Goal: Information Seeking & Learning: Learn about a topic

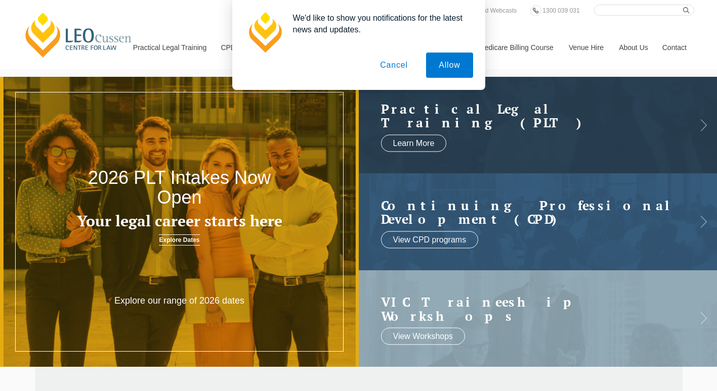
click at [394, 62] on button "Cancel" at bounding box center [393, 65] width 53 height 25
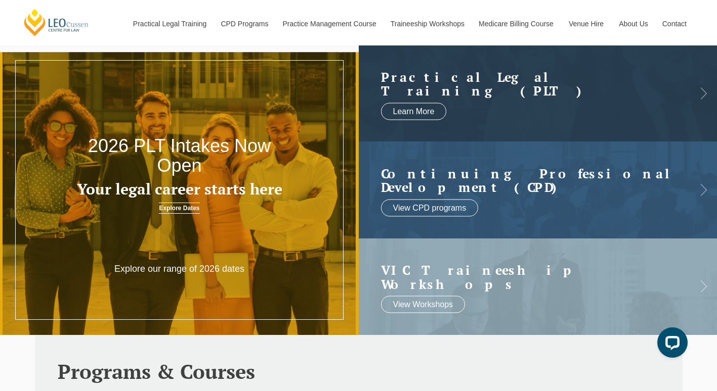
scroll to position [12, 0]
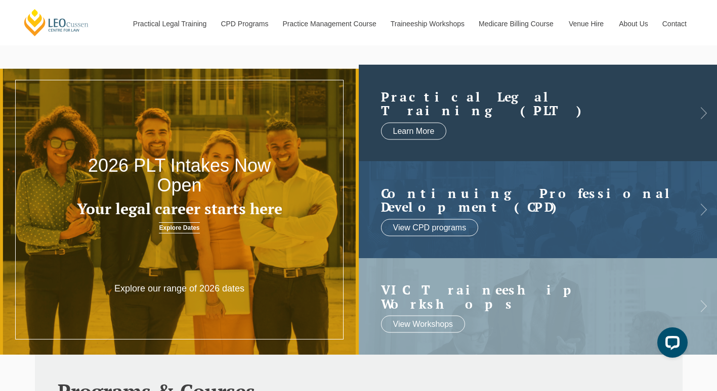
click at [424, 98] on h2 "Practical Legal Training (PLT)" at bounding box center [528, 104] width 294 height 28
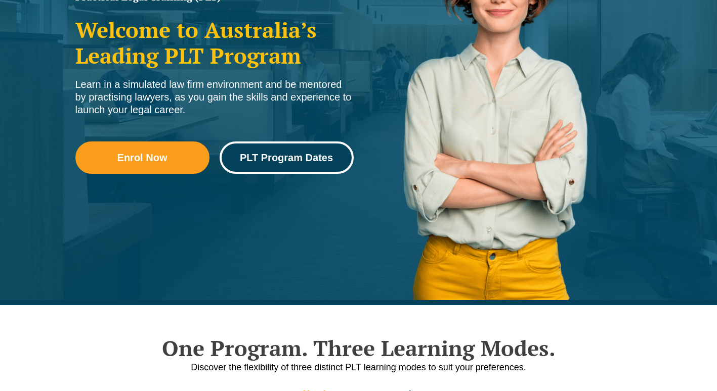
click at [244, 148] on link "PLT Program Dates" at bounding box center [287, 158] width 134 height 32
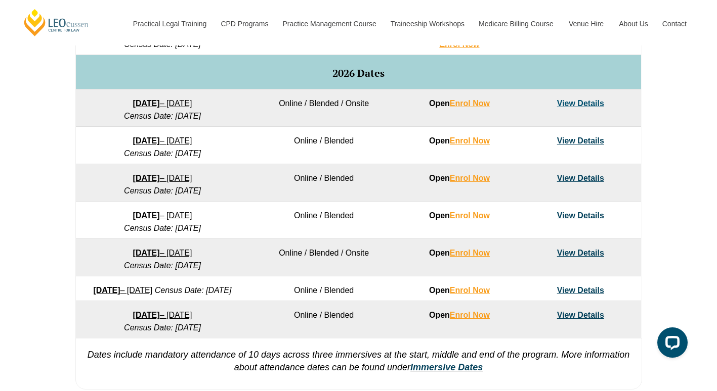
scroll to position [628, 0]
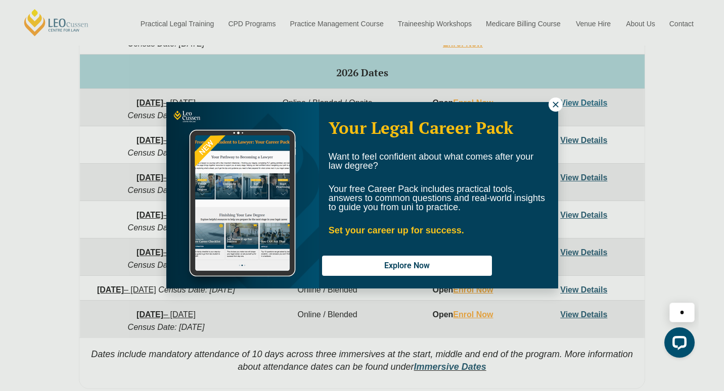
click at [554, 105] on icon at bounding box center [555, 104] width 9 height 9
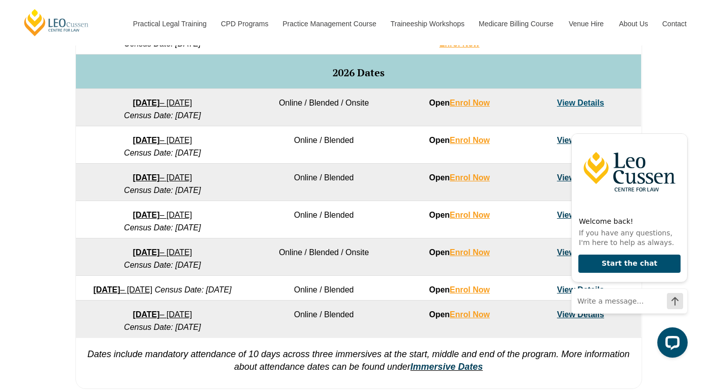
click at [706, 265] on div "VIC ACT WA QLD SA NSW PLT Program Dates in Victoria Full Time Part Time Program…" at bounding box center [358, 94] width 717 height 599
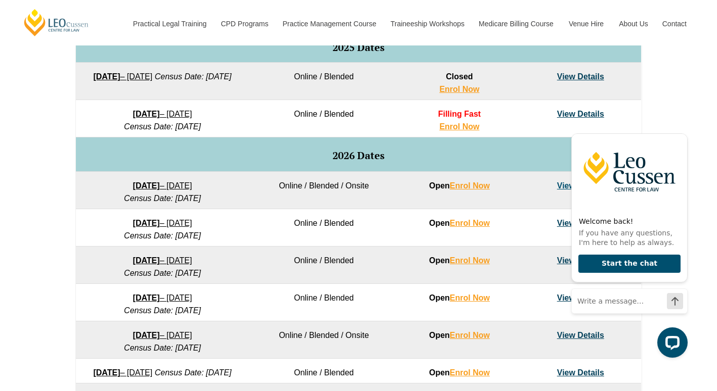
scroll to position [545, 0]
